Goal: Transaction & Acquisition: Obtain resource

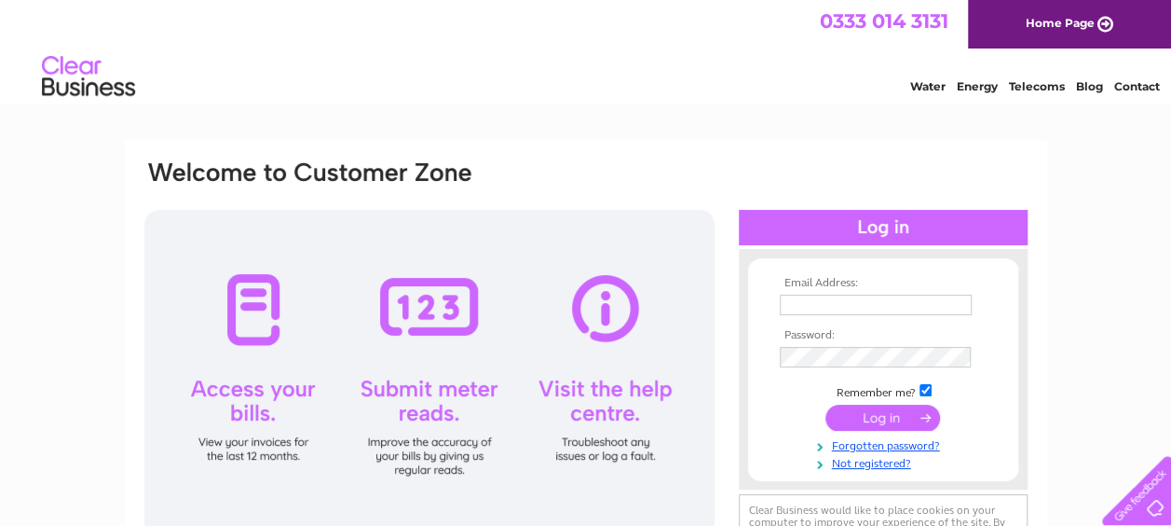
click at [801, 303] on input "text" at bounding box center [876, 304] width 192 height 21
type input "jsqualitymeats@googlemail.com"
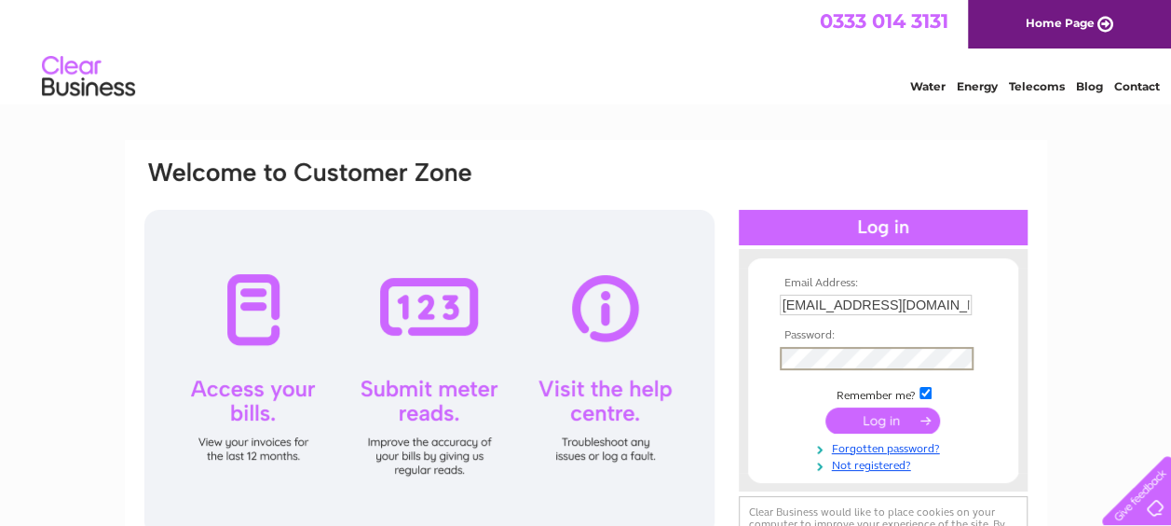
click at [865, 306] on input "jsqualitymeats@googlemail.com" at bounding box center [876, 304] width 192 height 21
click at [855, 309] on input "jsqualitymeats@googlemail.com" at bounding box center [876, 304] width 192 height 21
click at [857, 302] on input "jsqualitymeats@googlemail.com" at bounding box center [877, 305] width 194 height 22
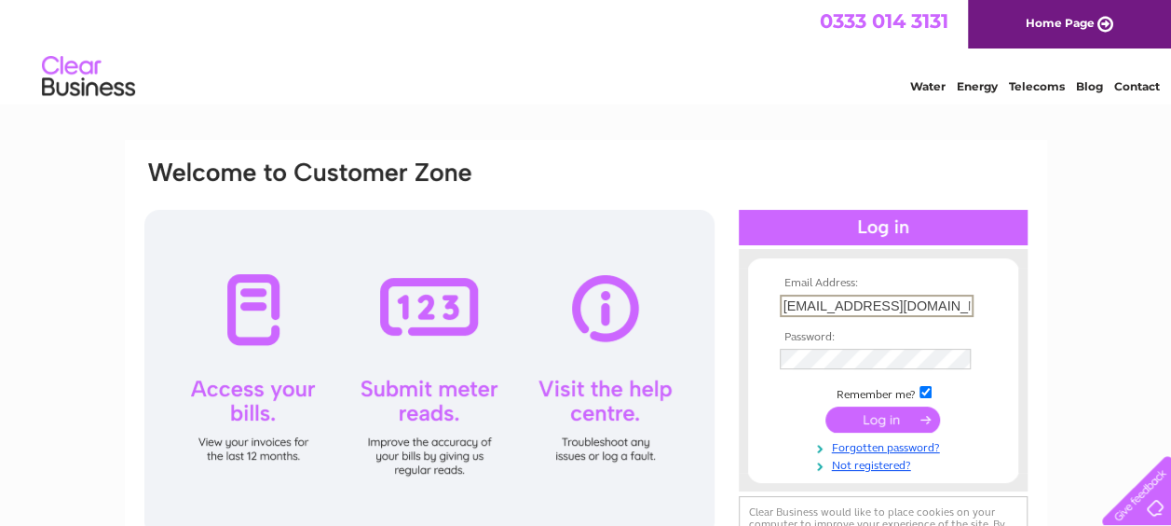
scroll to position [0, 6]
drag, startPoint x: 782, startPoint y: 307, endPoint x: 1044, endPoint y: 321, distance: 262.2
click at [1044, 321] on div "Email Address: jsqualitymeats@googlemail.com Password:" at bounding box center [586, 401] width 923 height 522
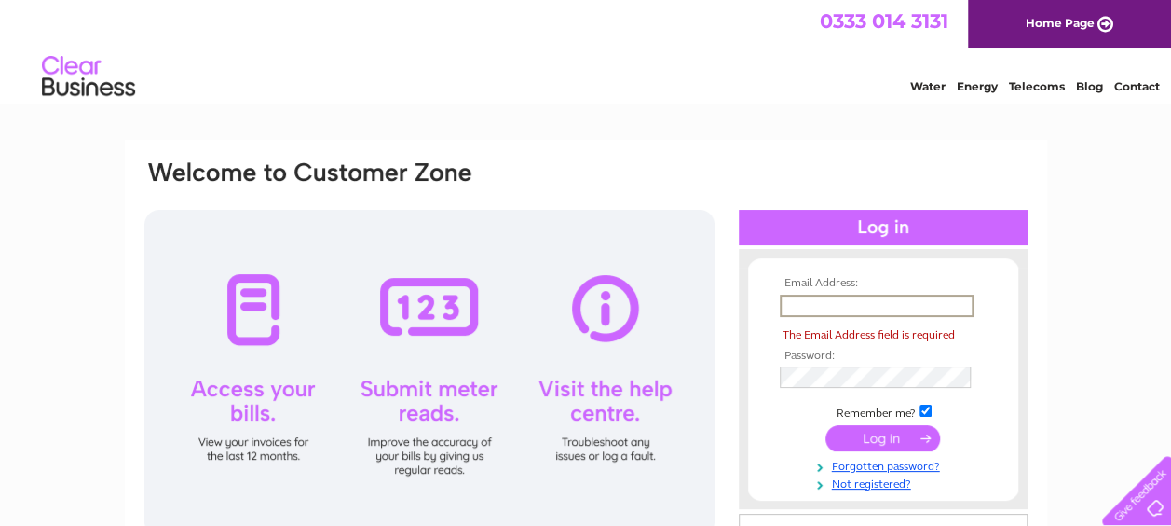
click at [930, 310] on input "text" at bounding box center [877, 305] width 194 height 22
type input "jsqualitymeats@gmail.com"
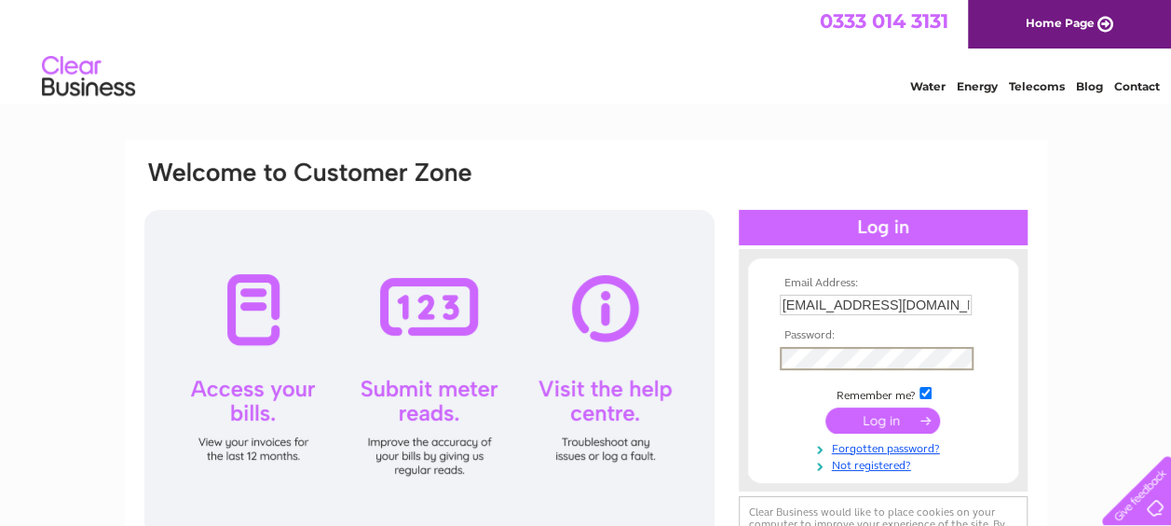
click at [826, 407] on input "submit" at bounding box center [883, 420] width 115 height 26
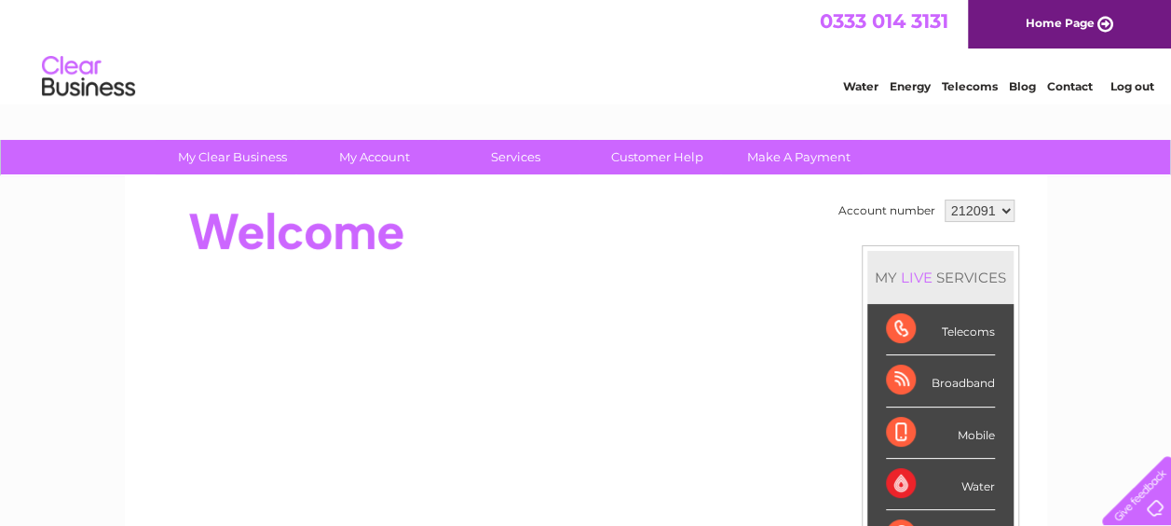
click at [968, 207] on select "212091 212094 440774" at bounding box center [980, 210] width 70 height 22
select select "440774"
click at [945, 199] on select "212091 212094 440774" at bounding box center [980, 210] width 70 height 22
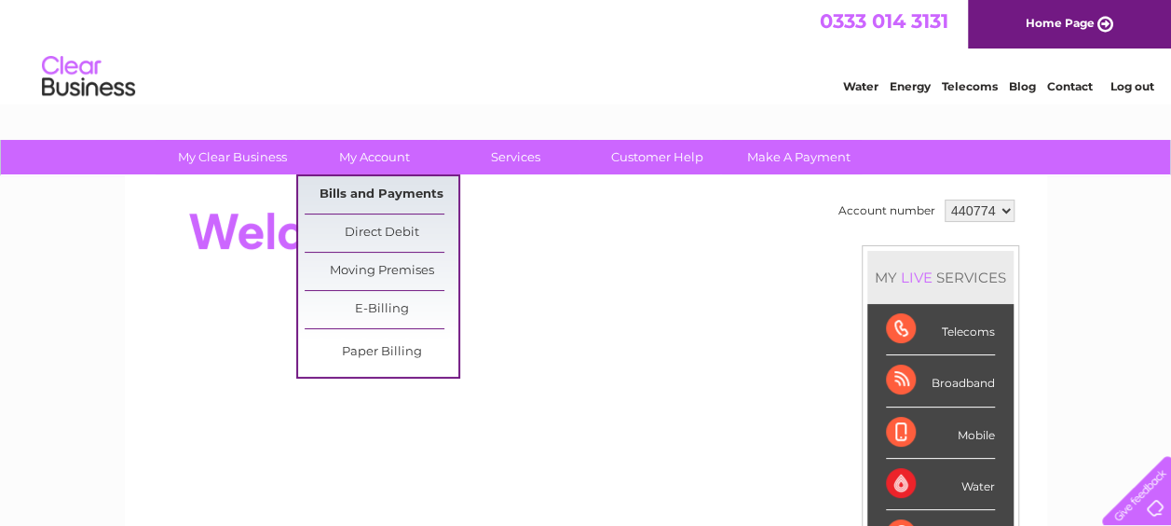
click at [397, 197] on link "Bills and Payments" at bounding box center [382, 194] width 154 height 37
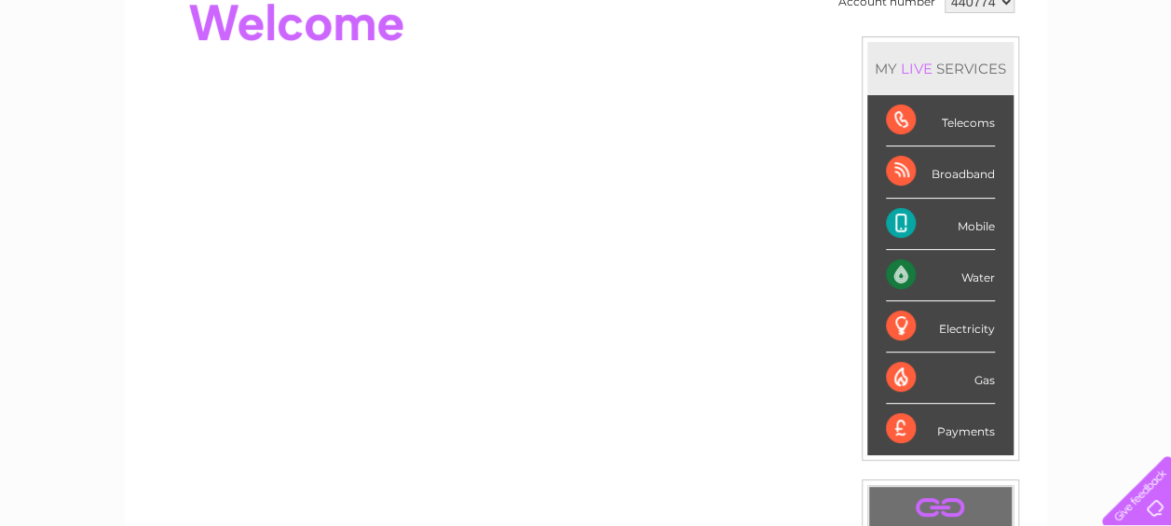
scroll to position [93, 0]
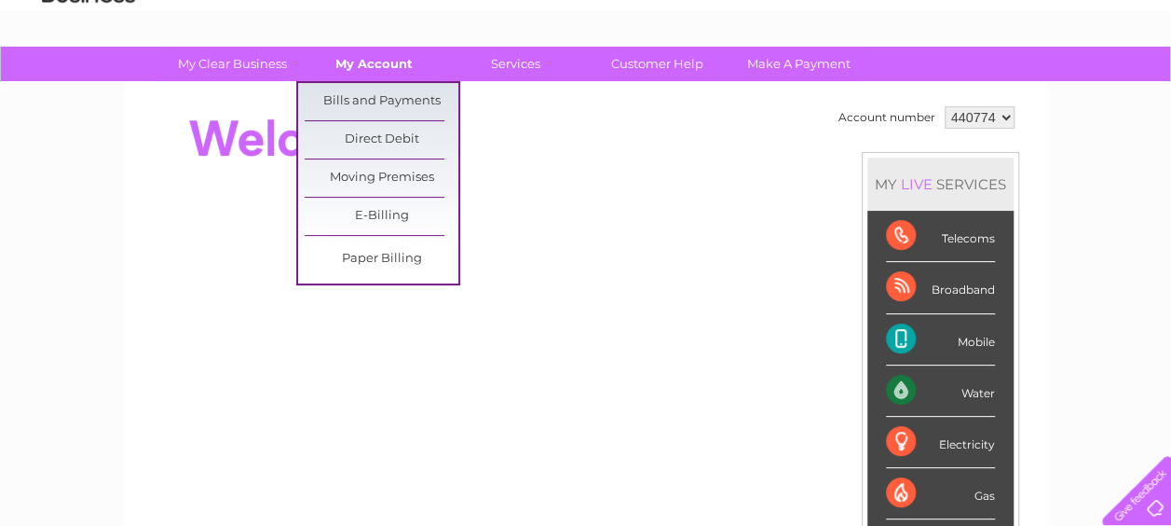
click at [366, 60] on link "My Account" at bounding box center [374, 64] width 154 height 34
click at [375, 95] on link "Bills and Payments" at bounding box center [382, 101] width 154 height 37
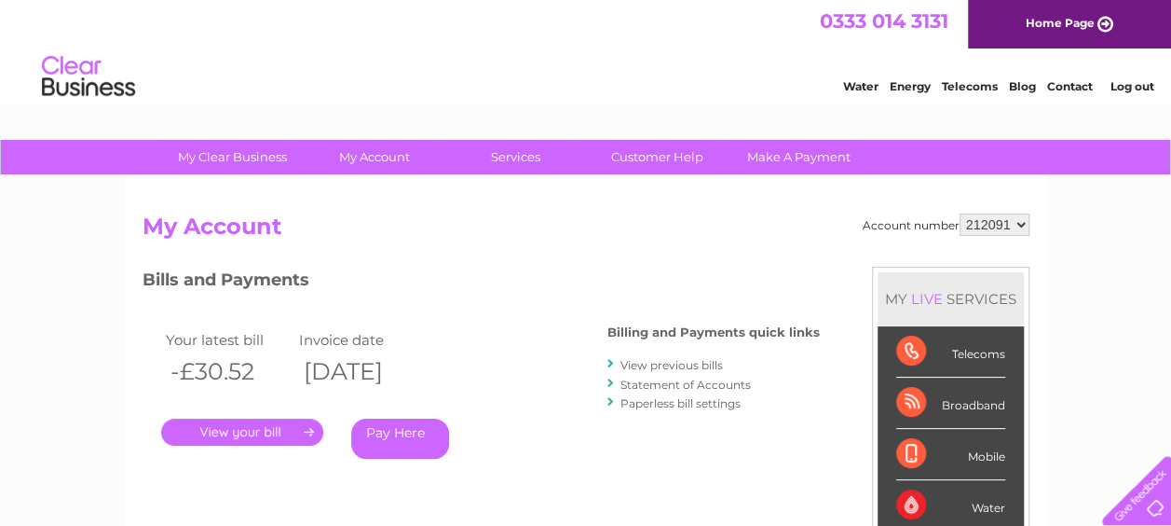
click at [1024, 218] on select "212091 212094 440774" at bounding box center [995, 224] width 70 height 22
select select "440774"
click at [960, 213] on select "212091 212094 440774" at bounding box center [995, 224] width 70 height 22
click at [235, 431] on link "." at bounding box center [242, 431] width 162 height 27
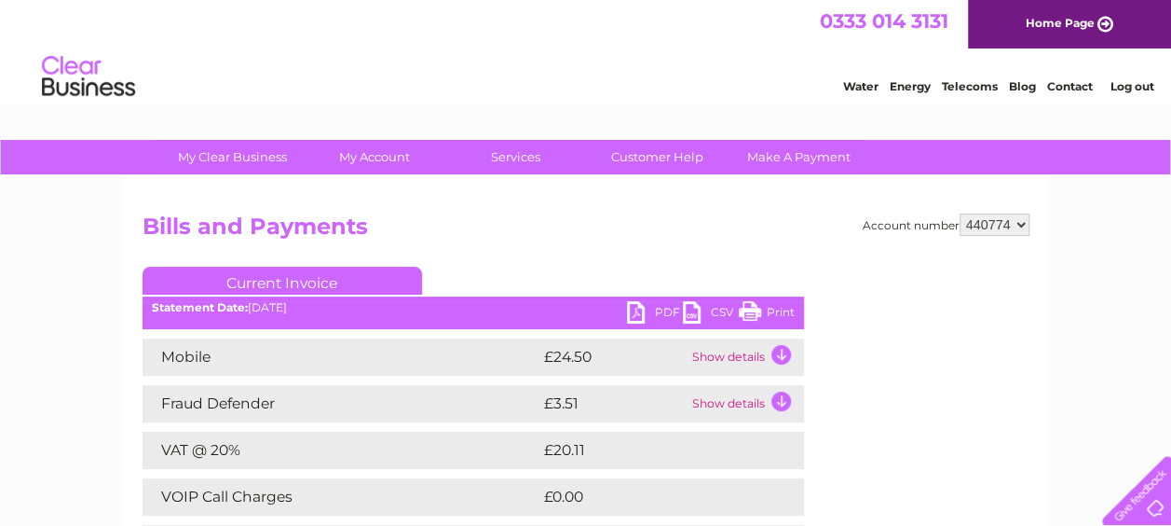
click at [759, 315] on link "Print" at bounding box center [767, 314] width 56 height 27
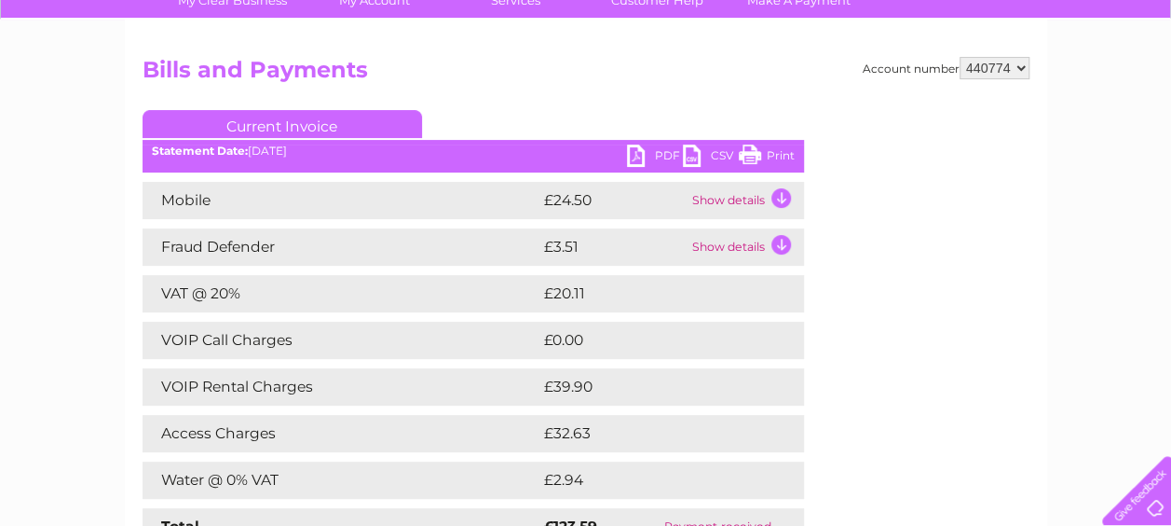
scroll to position [186, 0]
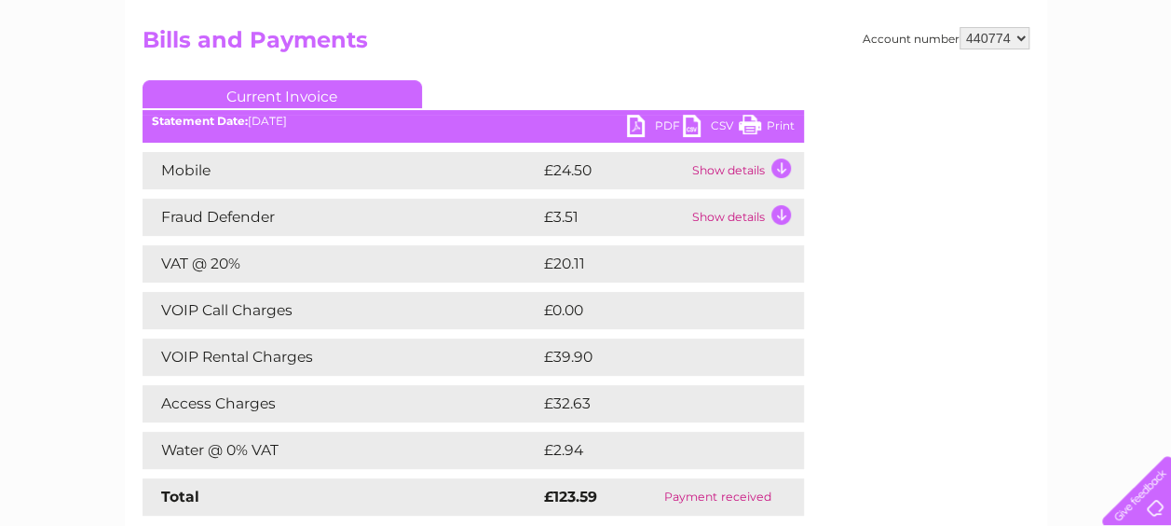
click at [734, 171] on td "Show details" at bounding box center [746, 170] width 116 height 37
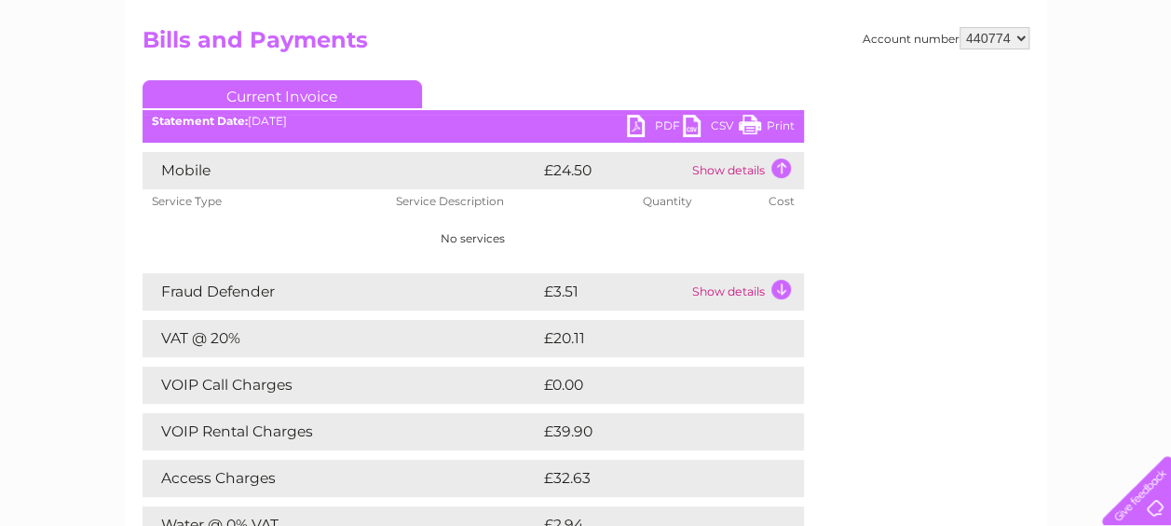
click at [749, 168] on td "Show details" at bounding box center [746, 170] width 116 height 37
